Goal: Transaction & Acquisition: Purchase product/service

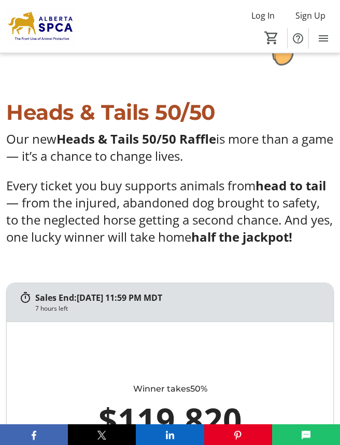
scroll to position [520, 0]
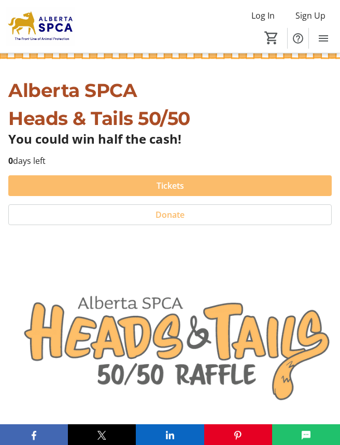
click at [173, 184] on span "Tickets" at bounding box center [170, 186] width 27 height 12
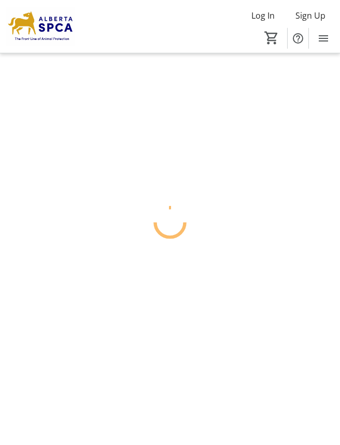
scroll to position [26, 0]
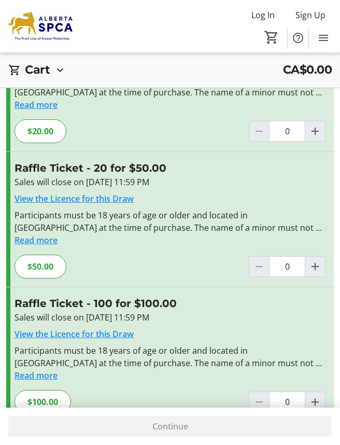
scroll to position [258, 0]
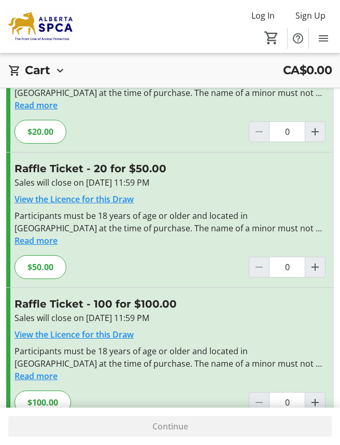
click at [319, 401] on mat-icon "Increment by one" at bounding box center [315, 402] width 12 height 12
type input "1"
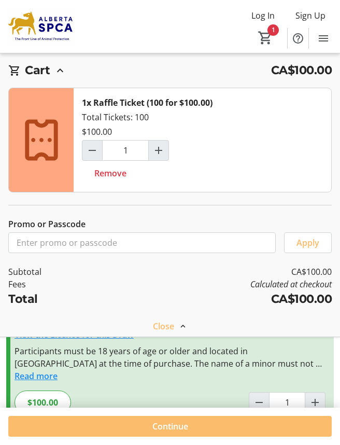
click at [180, 325] on mat-icon at bounding box center [182, 326] width 9 height 9
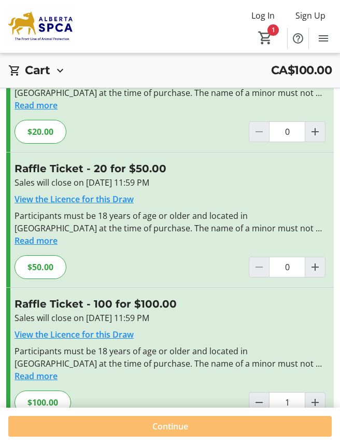
click at [182, 439] on span at bounding box center [170, 426] width 324 height 25
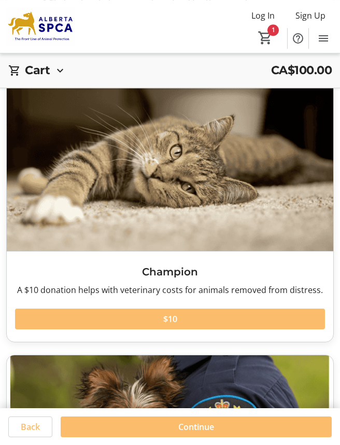
scroll to position [347, 0]
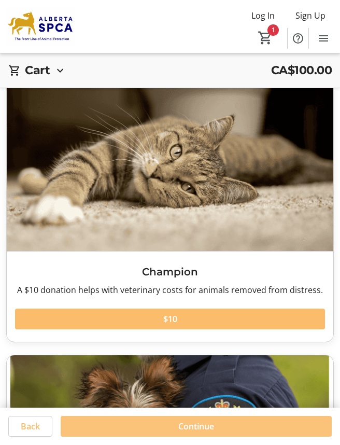
click at [195, 433] on span "Continue" at bounding box center [196, 426] width 36 height 12
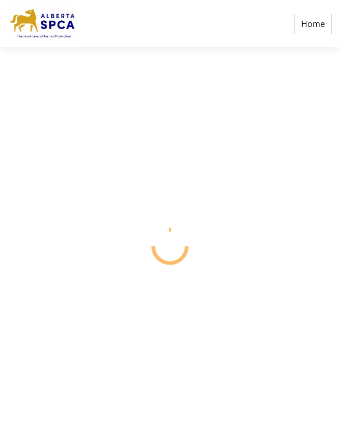
select select "CA"
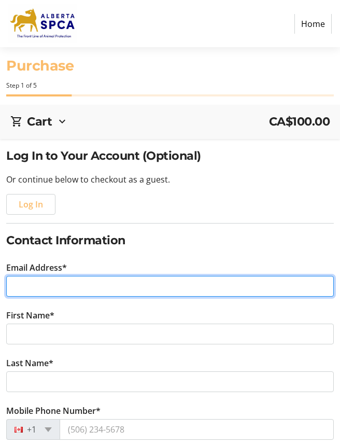
click at [30, 283] on input "Email Address*" at bounding box center [170, 286] width 328 height 21
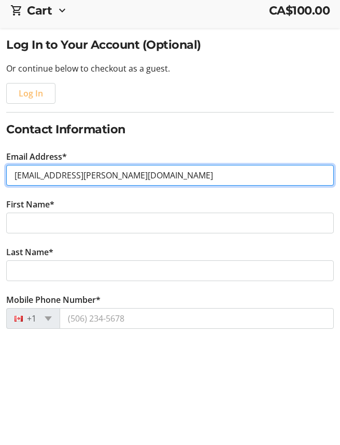
type input "[EMAIL_ADDRESS][PERSON_NAME][DOMAIN_NAME]"
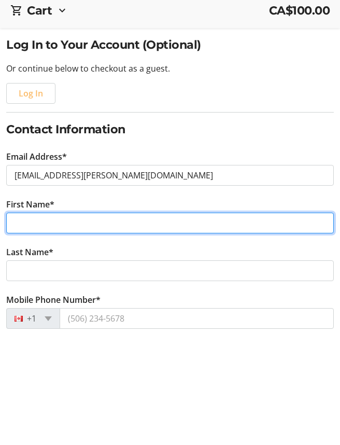
click at [21, 324] on input "First Name*" at bounding box center [170, 334] width 328 height 21
type input "Val"
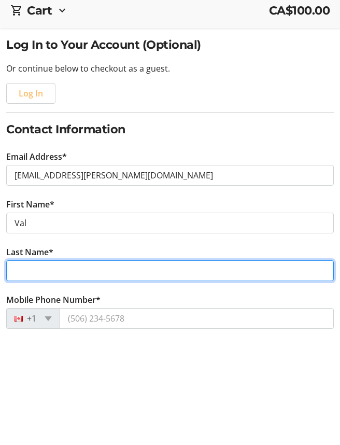
click at [25, 371] on input "Last Name*" at bounding box center [170, 381] width 328 height 21
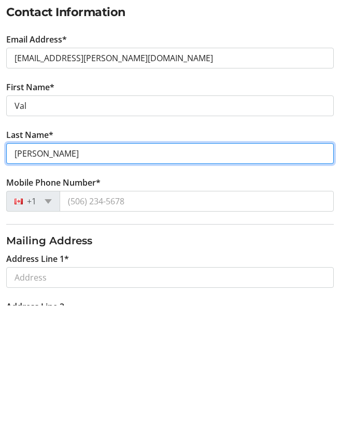
scroll to position [90, 0]
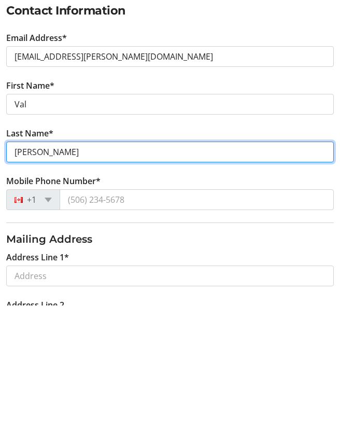
type input "[PERSON_NAME]"
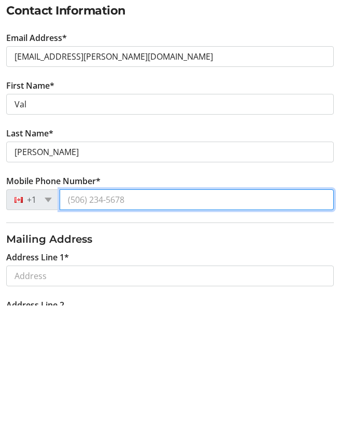
click at [102, 329] on input "Mobile Phone Number*" at bounding box center [197, 339] width 274 height 21
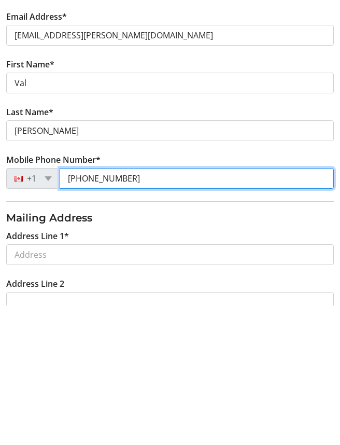
scroll to position [150, 0]
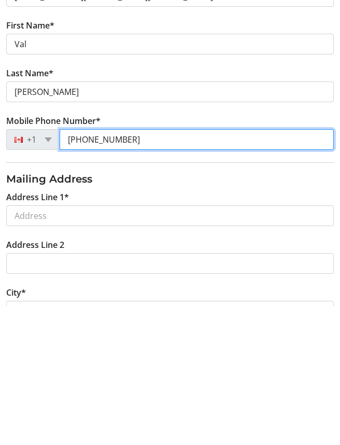
type input "[PHONE_NUMBER]"
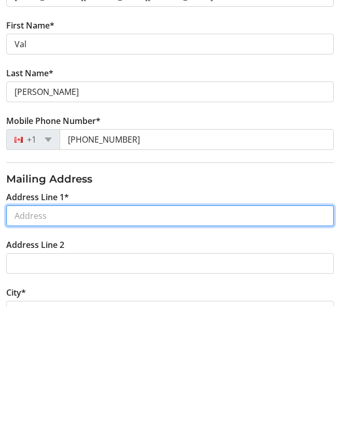
click at [25, 345] on input "Address Line 1*" at bounding box center [170, 355] width 328 height 21
type input "[STREET_ADDRESS]"
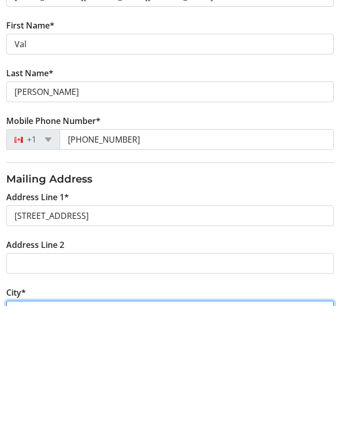
type input "[GEOGRAPHIC_DATA]"
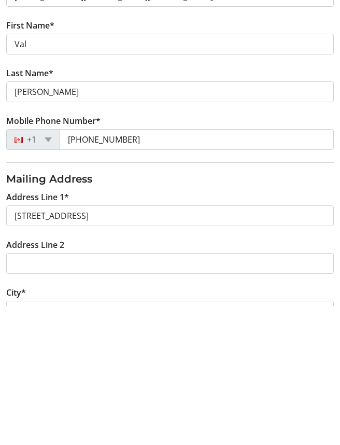
select select "AB"
type input "T6L2P8"
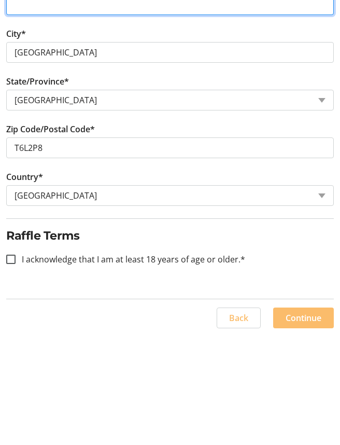
scroll to position [439, 0]
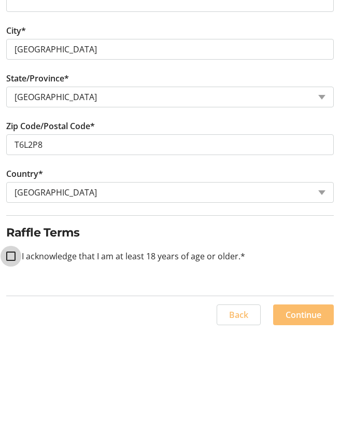
click at [10, 365] on input "I acknowledge that I am at least 18 years of age or older.*" at bounding box center [10, 369] width 9 height 9
checkbox input "true"
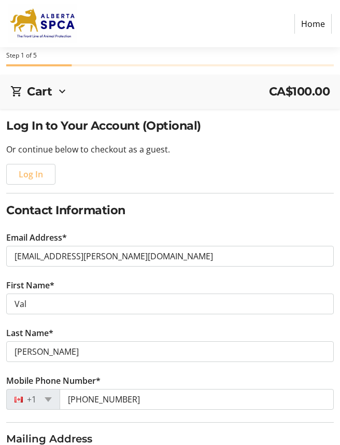
scroll to position [0, 0]
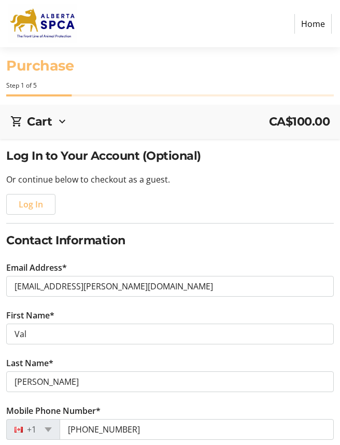
click at [63, 122] on mat-icon at bounding box center [62, 121] width 12 height 12
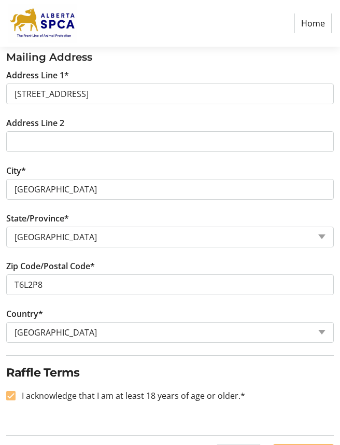
scroll to position [586, 0]
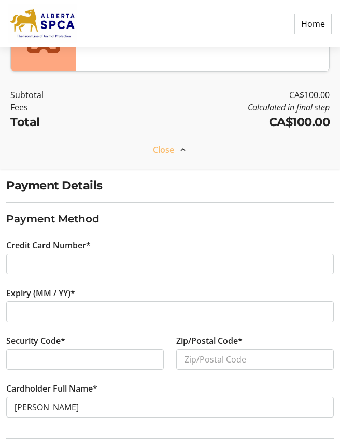
scroll to position [175, 0]
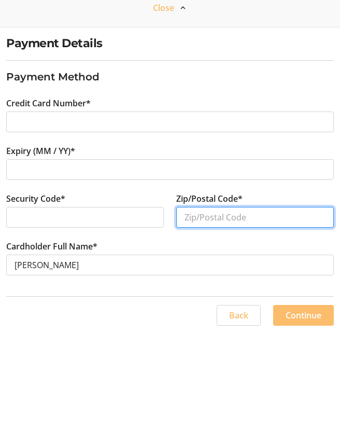
click at [193, 319] on input "Zip/Postal Code*" at bounding box center [255, 329] width 158 height 21
type input "T6L2P8"
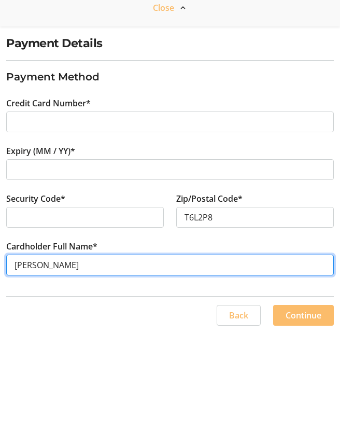
scroll to position [148, 0]
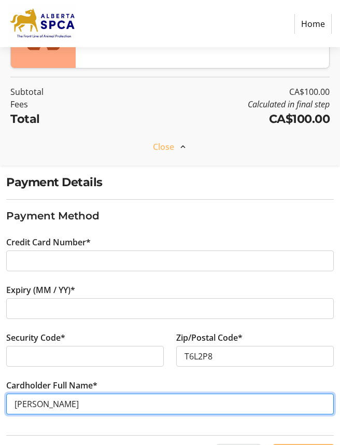
click at [27, 400] on input "[PERSON_NAME]" at bounding box center [170, 404] width 328 height 21
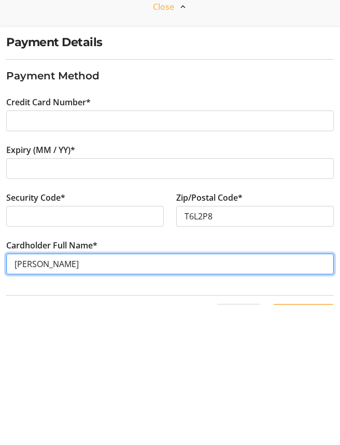
click at [29, 394] on input "[PERSON_NAME]" at bounding box center [170, 404] width 328 height 21
type input "[PERSON_NAME]"
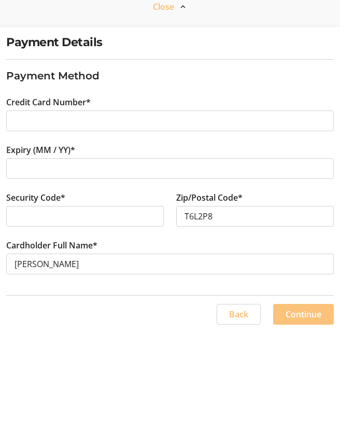
click at [304, 421] on span "Continue" at bounding box center [304, 427] width 36 height 12
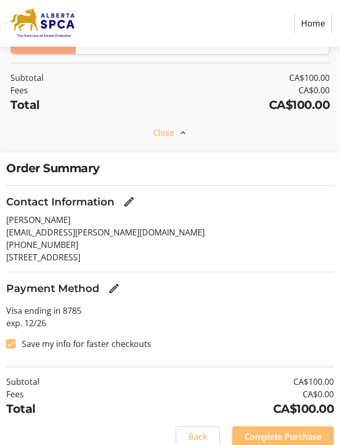
scroll to position [162, 0]
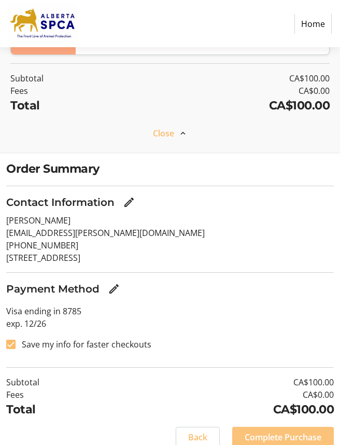
click at [286, 435] on span "Complete Purchase" at bounding box center [283, 437] width 77 height 12
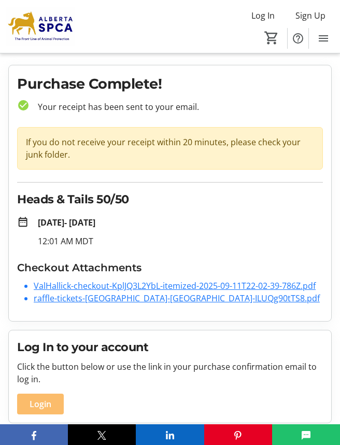
click at [336, 339] on tr-checkout-order-details-ui "Purchase Complete! check_circle Your receipt has been sent to your email. If yo…" at bounding box center [170, 349] width 340 height 568
